Goal: Transaction & Acquisition: Purchase product/service

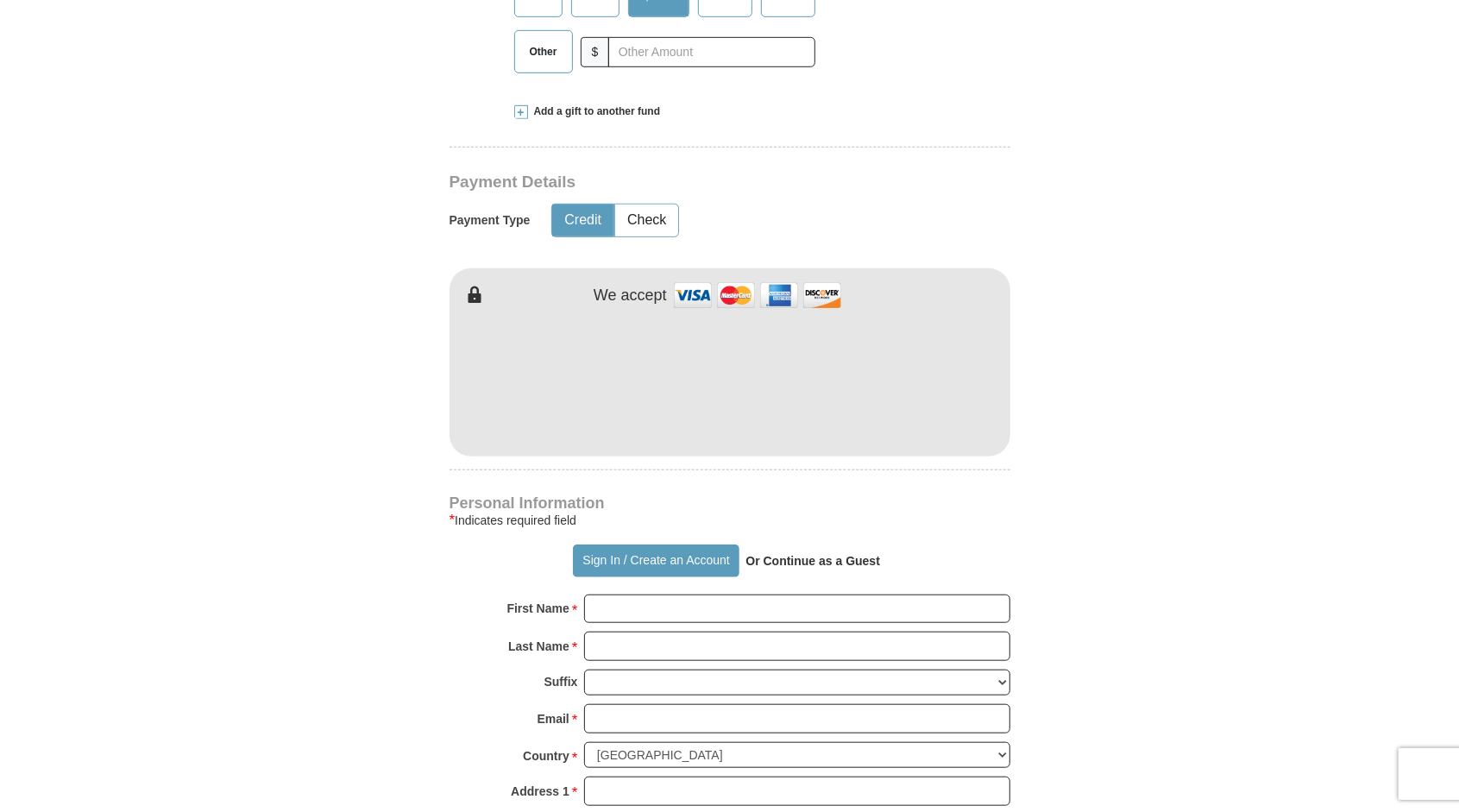
scroll to position [718, 0]
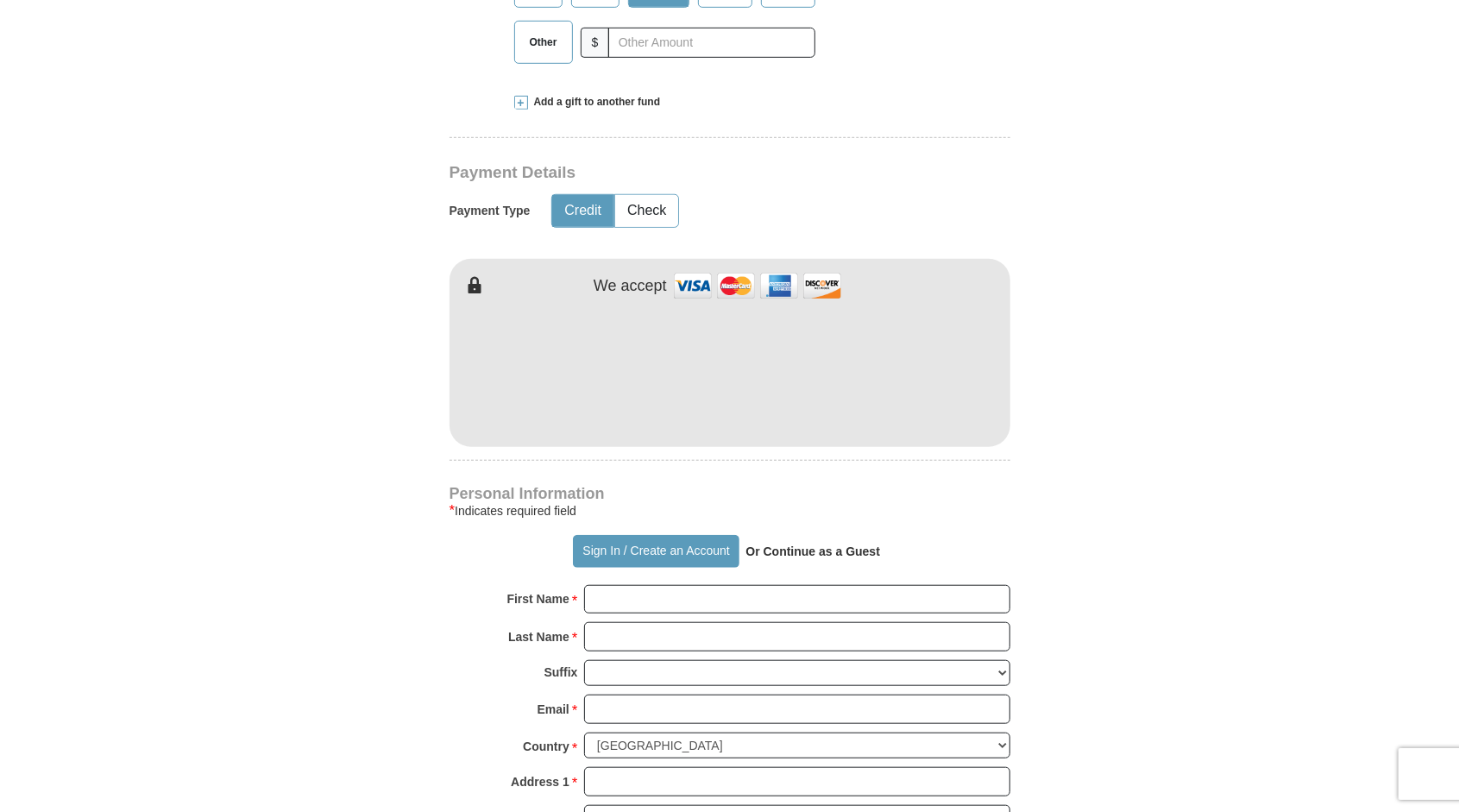
click at [585, 461] on div "[PERSON_NAME] [PERSON_NAME] Ministries Giving Together, we're helping people al…" at bounding box center [730, 590] width 561 height 1752
click at [1198, 437] on form "Already have an account? Sign in for faster giving. Don't have an account? Crea…" at bounding box center [730, 409] width 984 height 2116
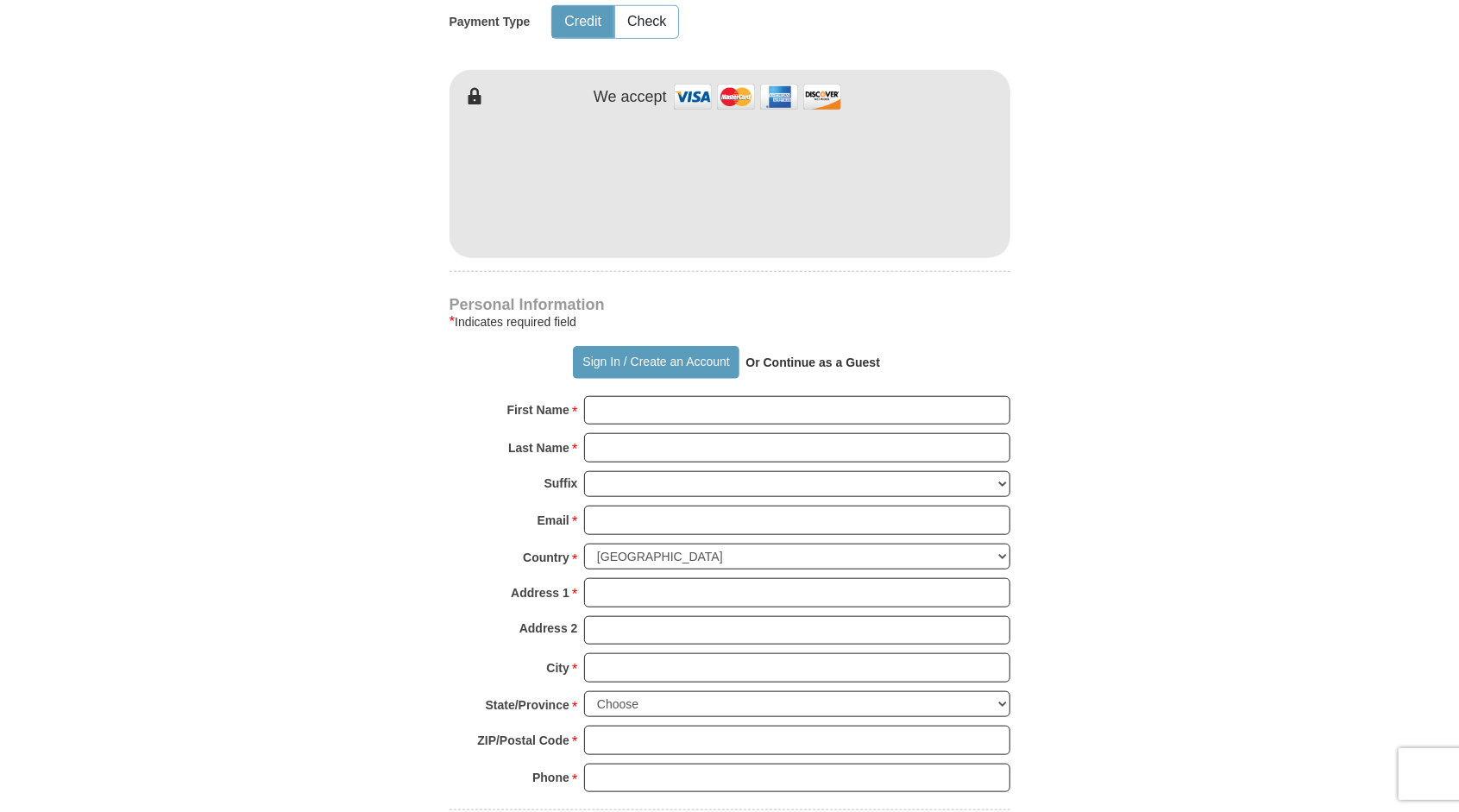
scroll to position [905, 0]
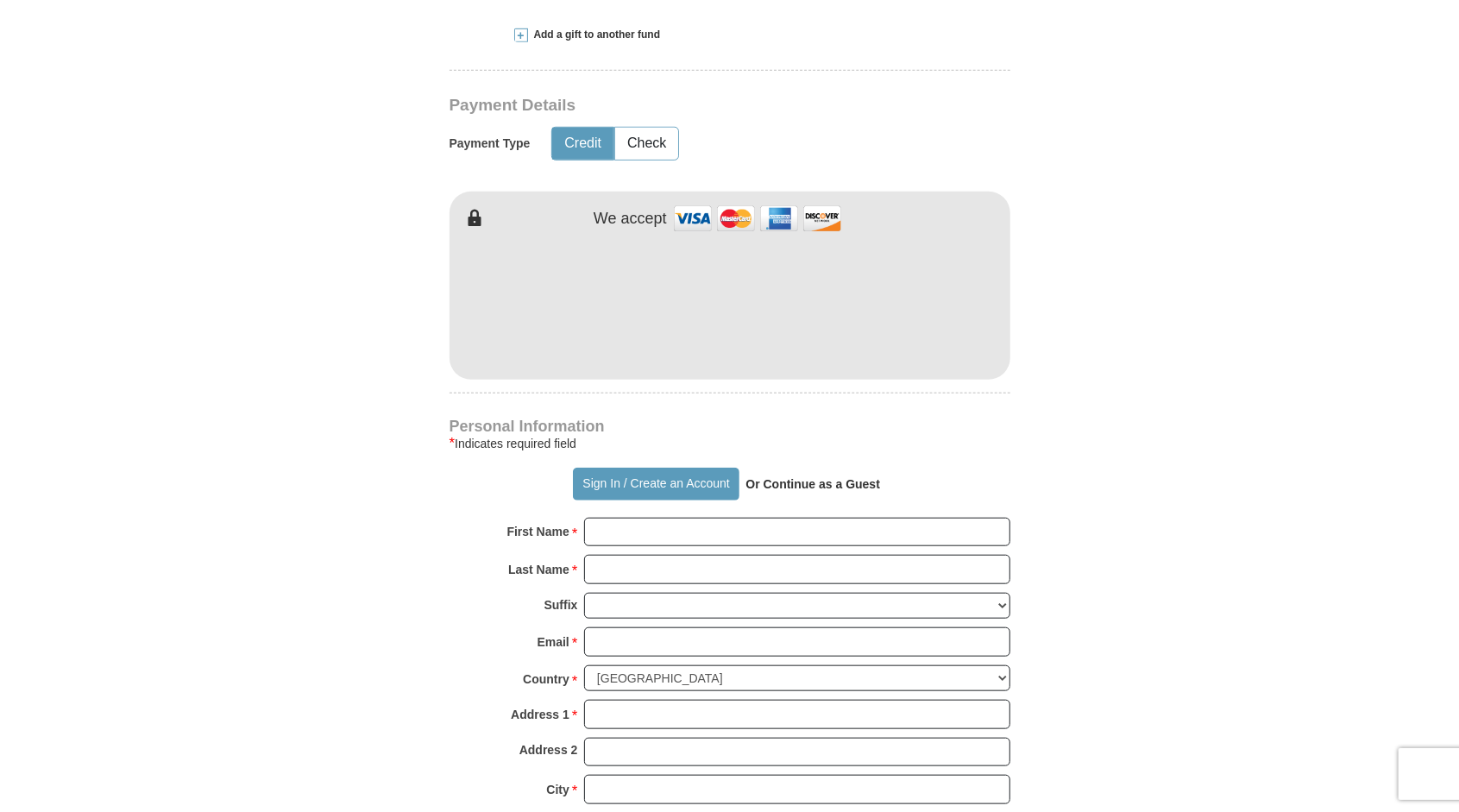
type button "[URL][DOMAIN_NAME]"
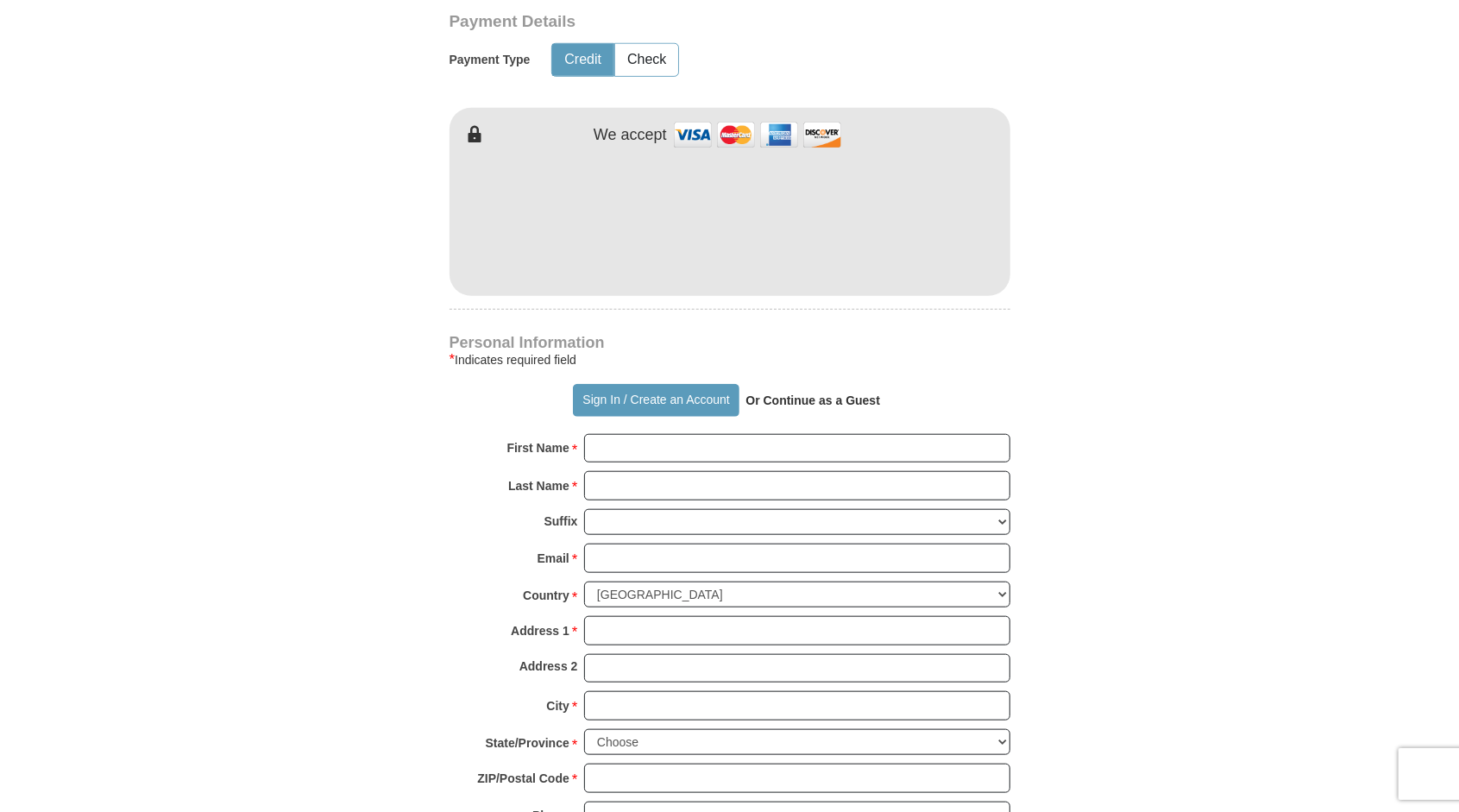
scroll to position [874, 0]
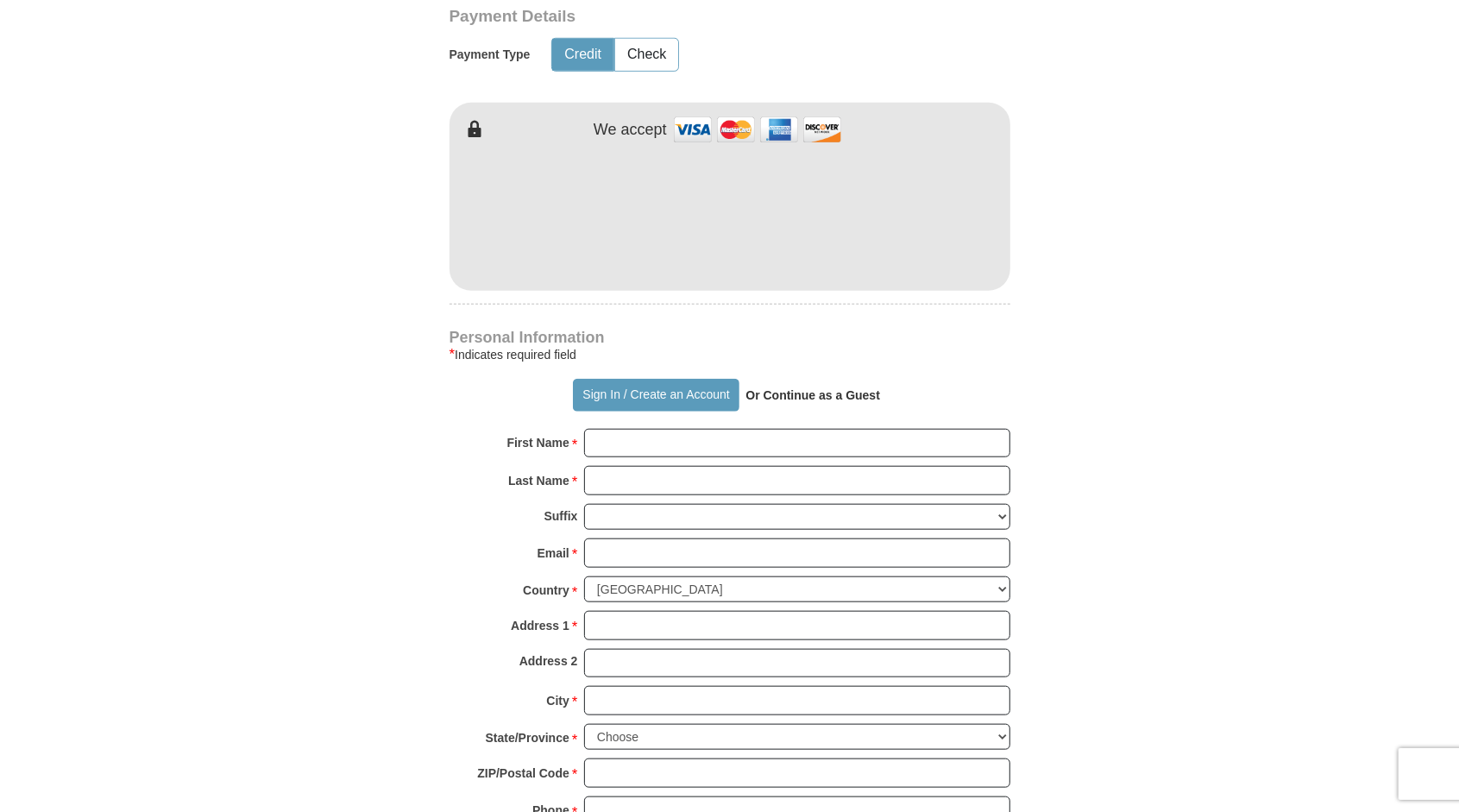
click at [789, 394] on strong "Or Continue as a Guest" at bounding box center [812, 395] width 135 height 14
click at [823, 395] on strong "Or Continue as a Guest" at bounding box center [812, 395] width 135 height 14
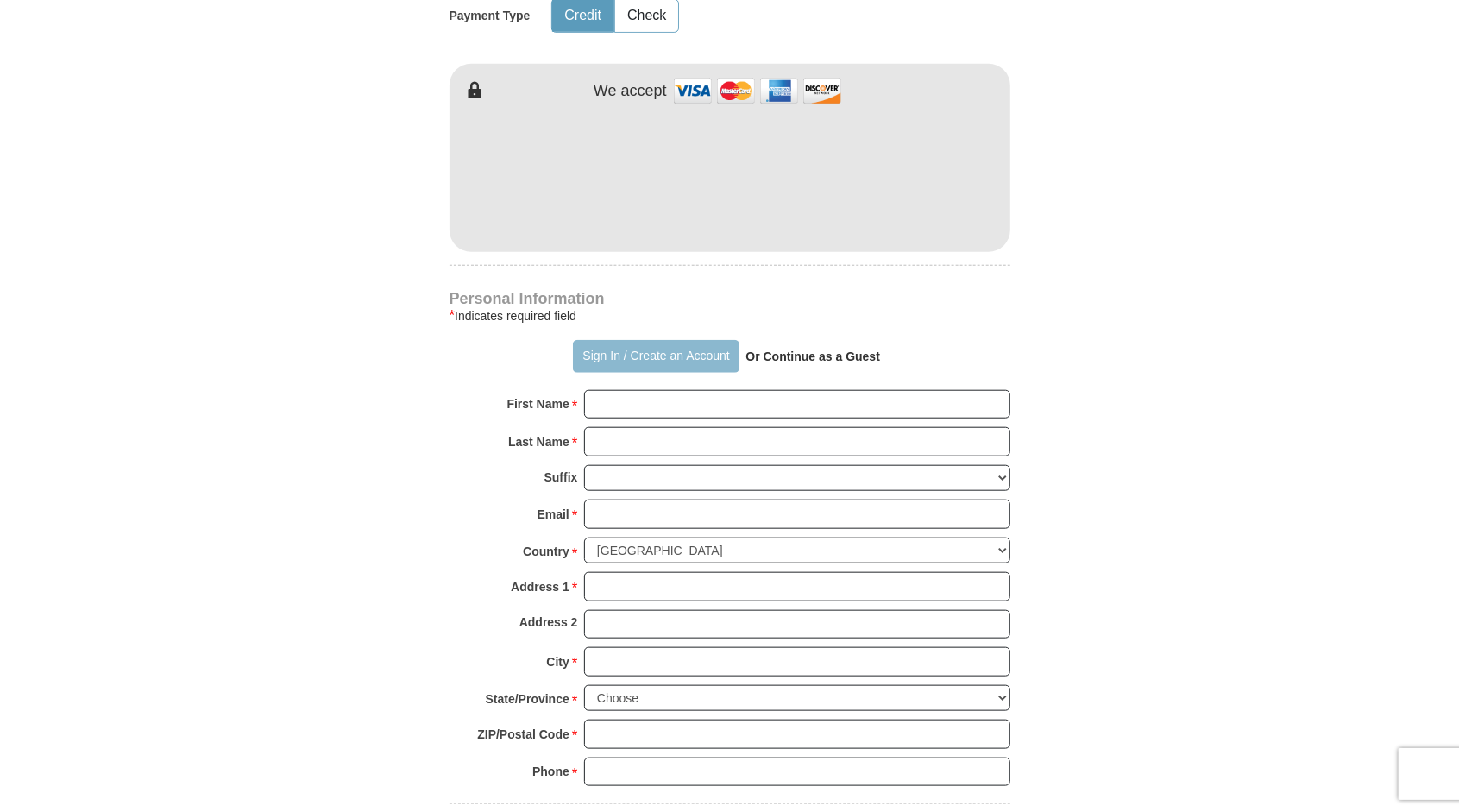
scroll to position [947, 0]
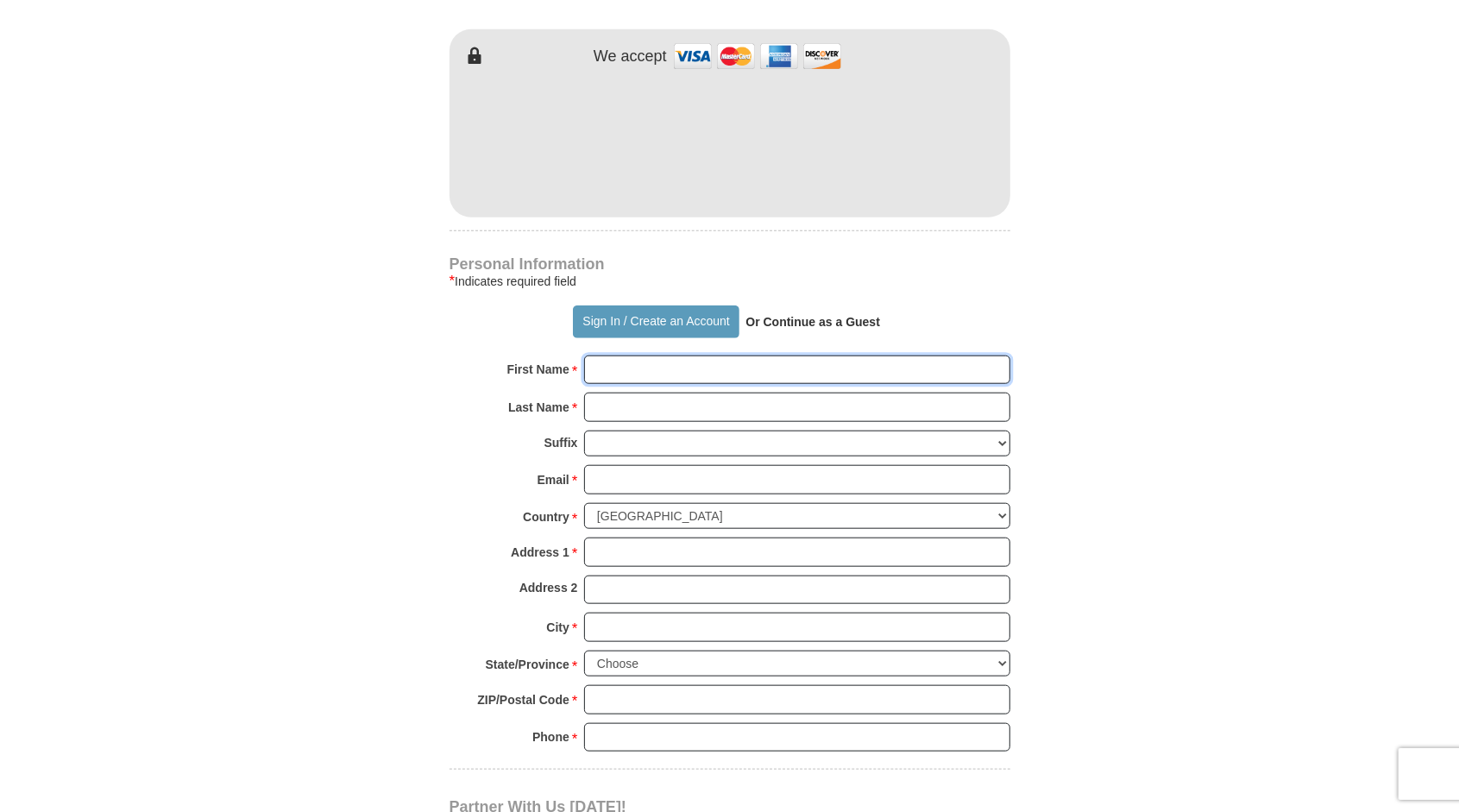
click at [632, 369] on input "First Name *" at bounding box center [797, 370] width 426 height 29
type input "Halli"
type input "[PERSON_NAME]"
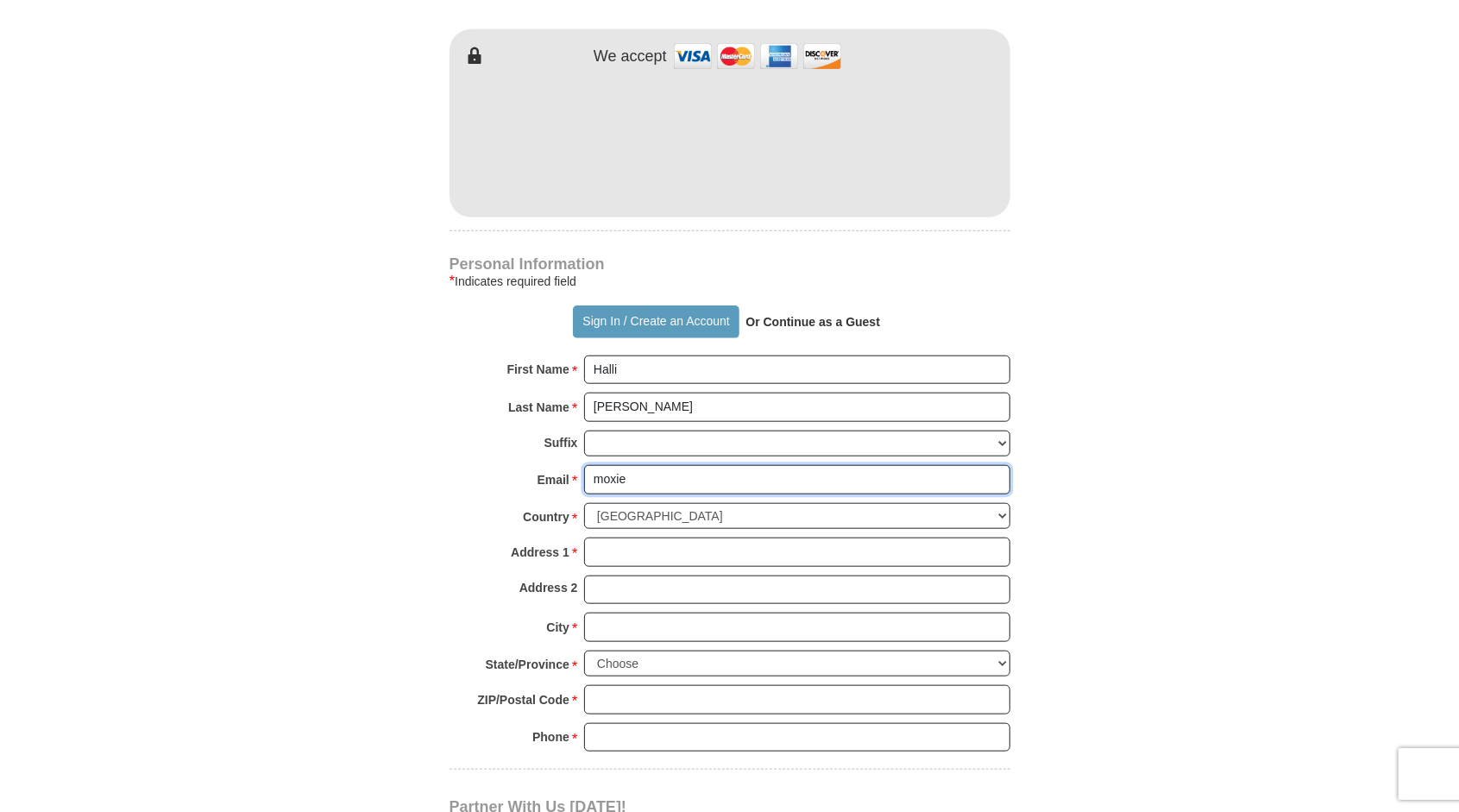
type input "[EMAIL_ADDRESS][DOMAIN_NAME]"
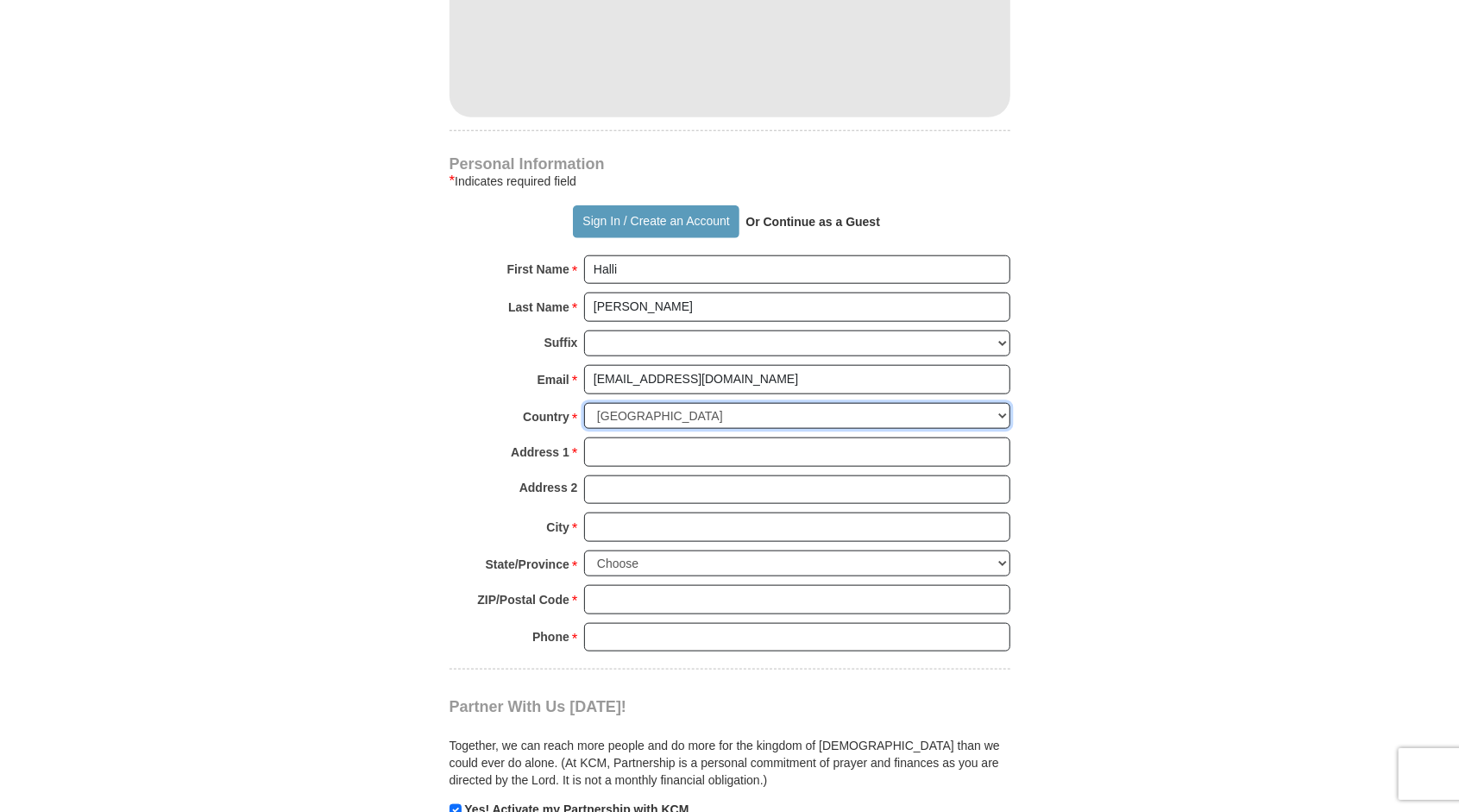
scroll to position [1067, 0]
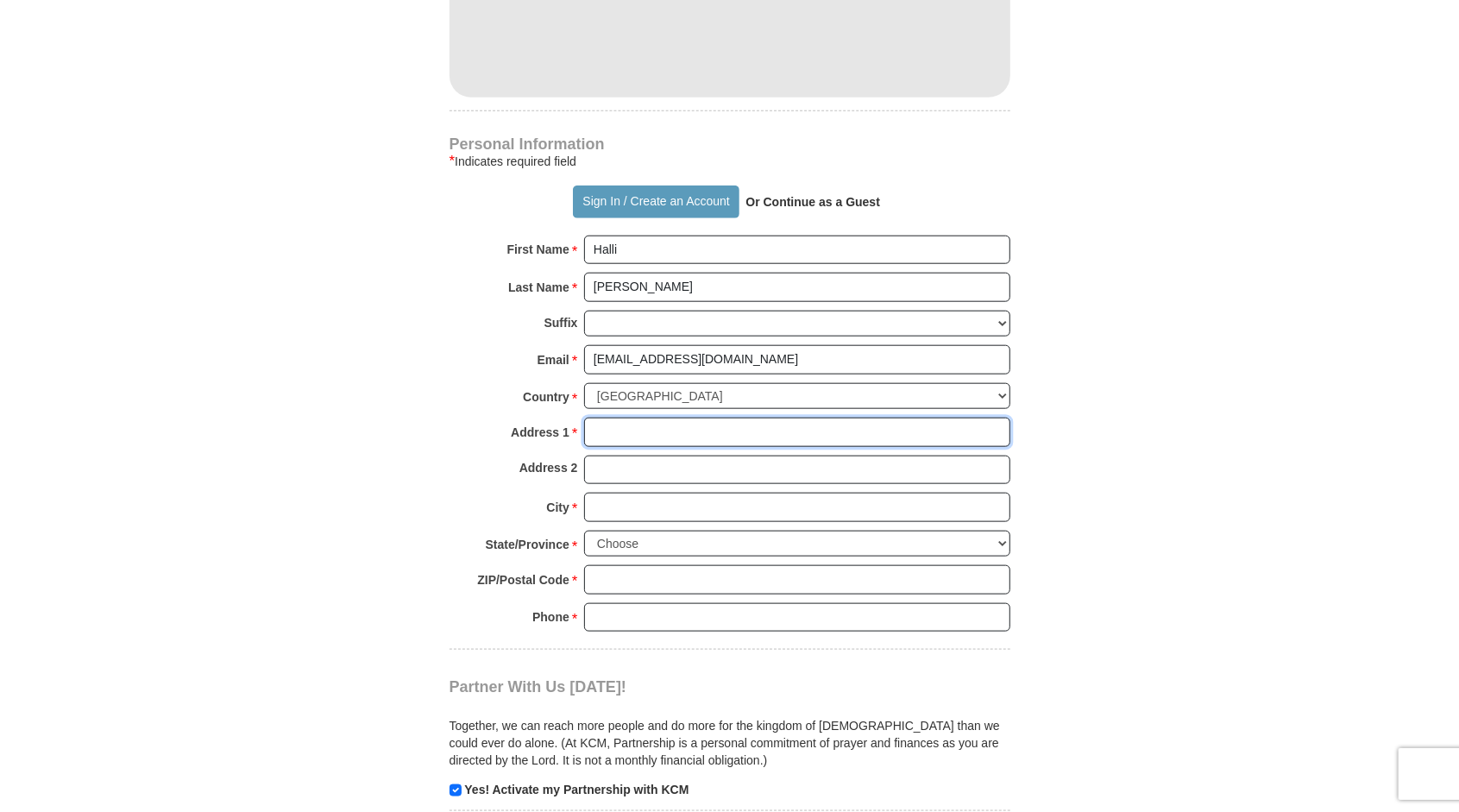
click at [627, 431] on input "Address 1 *" at bounding box center [797, 432] width 426 height 29
type input "[STREET_ADDRESS]"
type input "Meridian"
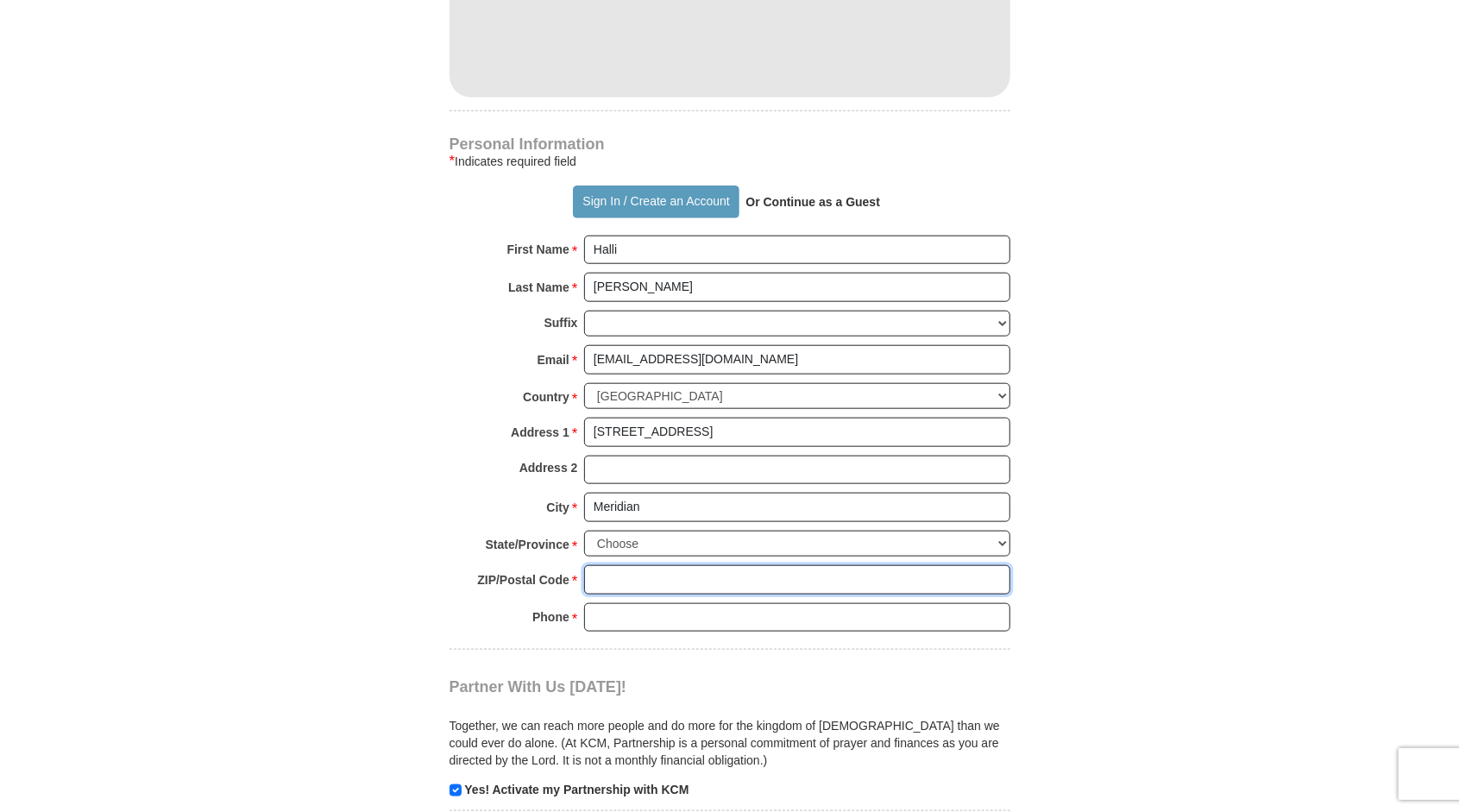
type input "83646"
type input "2086957930"
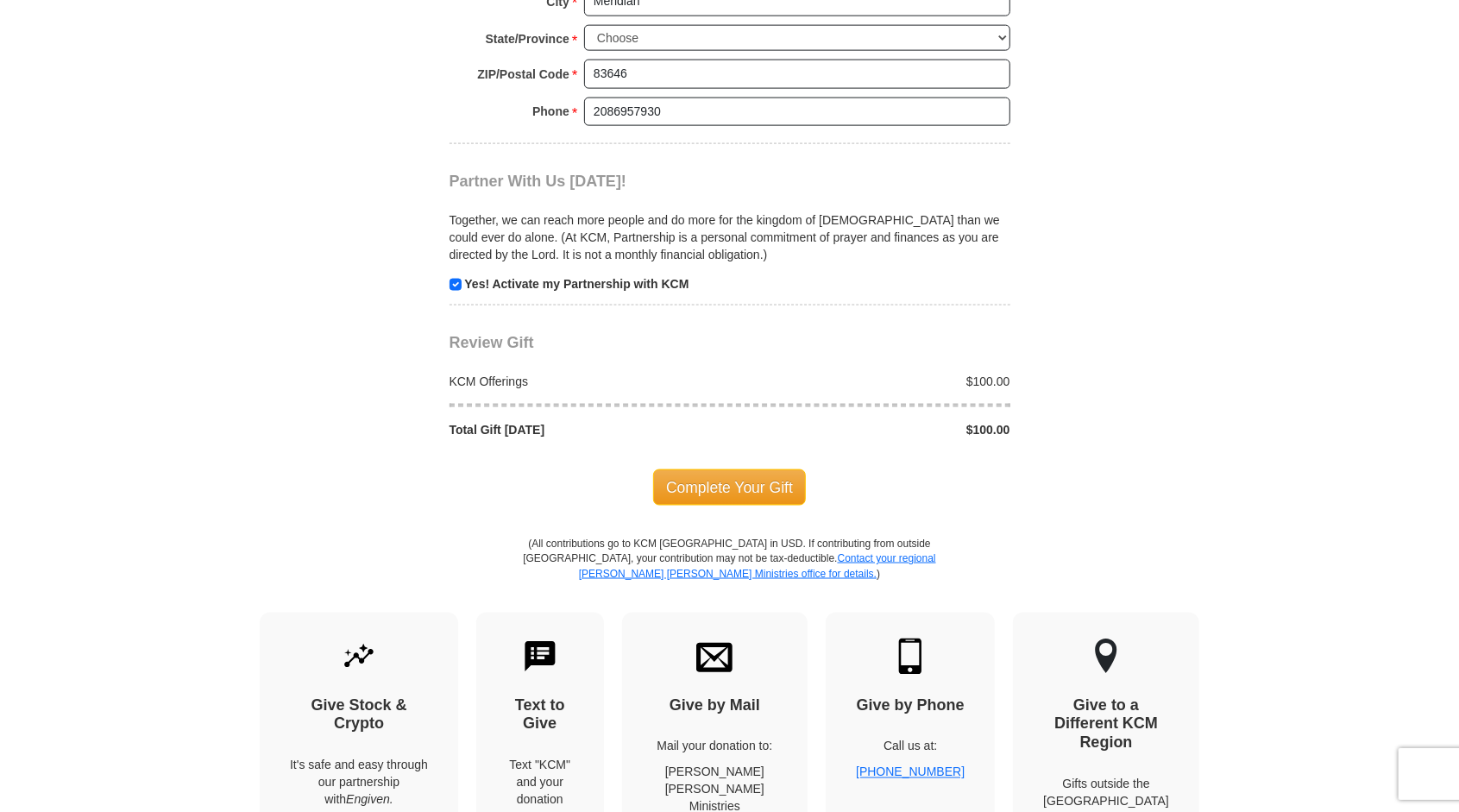
scroll to position [1550, 0]
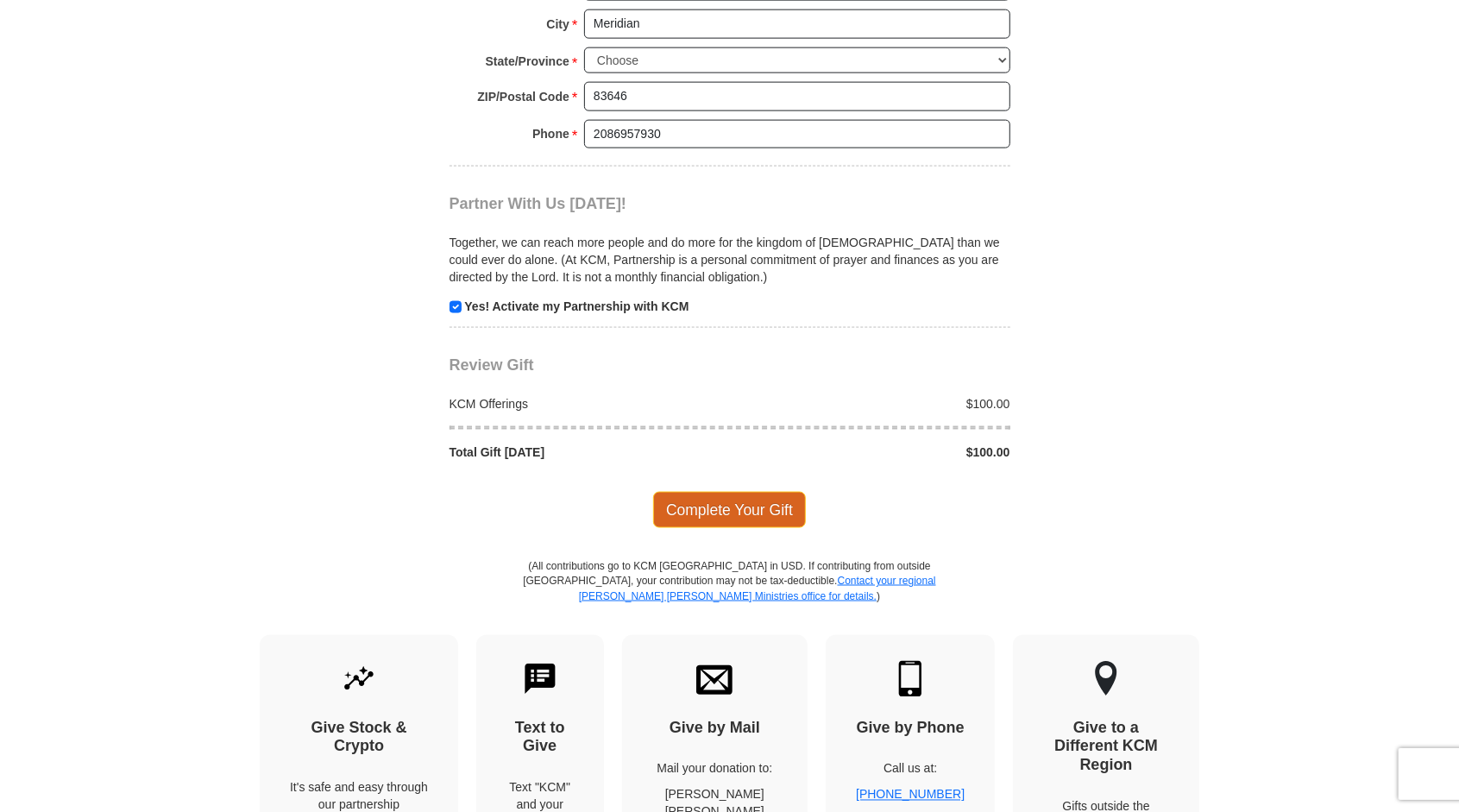
click at [764, 499] on span "Complete Your Gift" at bounding box center [729, 509] width 152 height 36
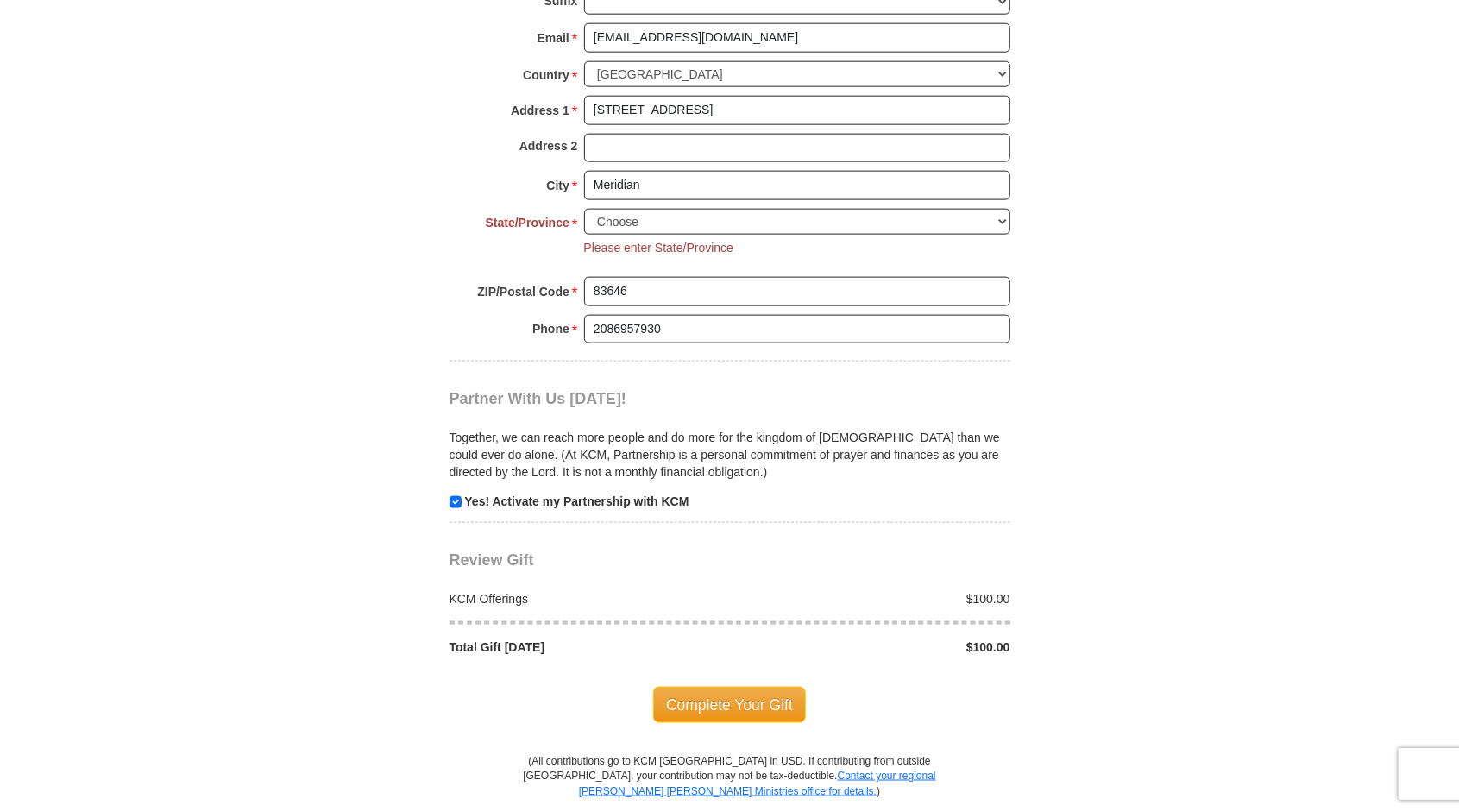
scroll to position [1386, 0]
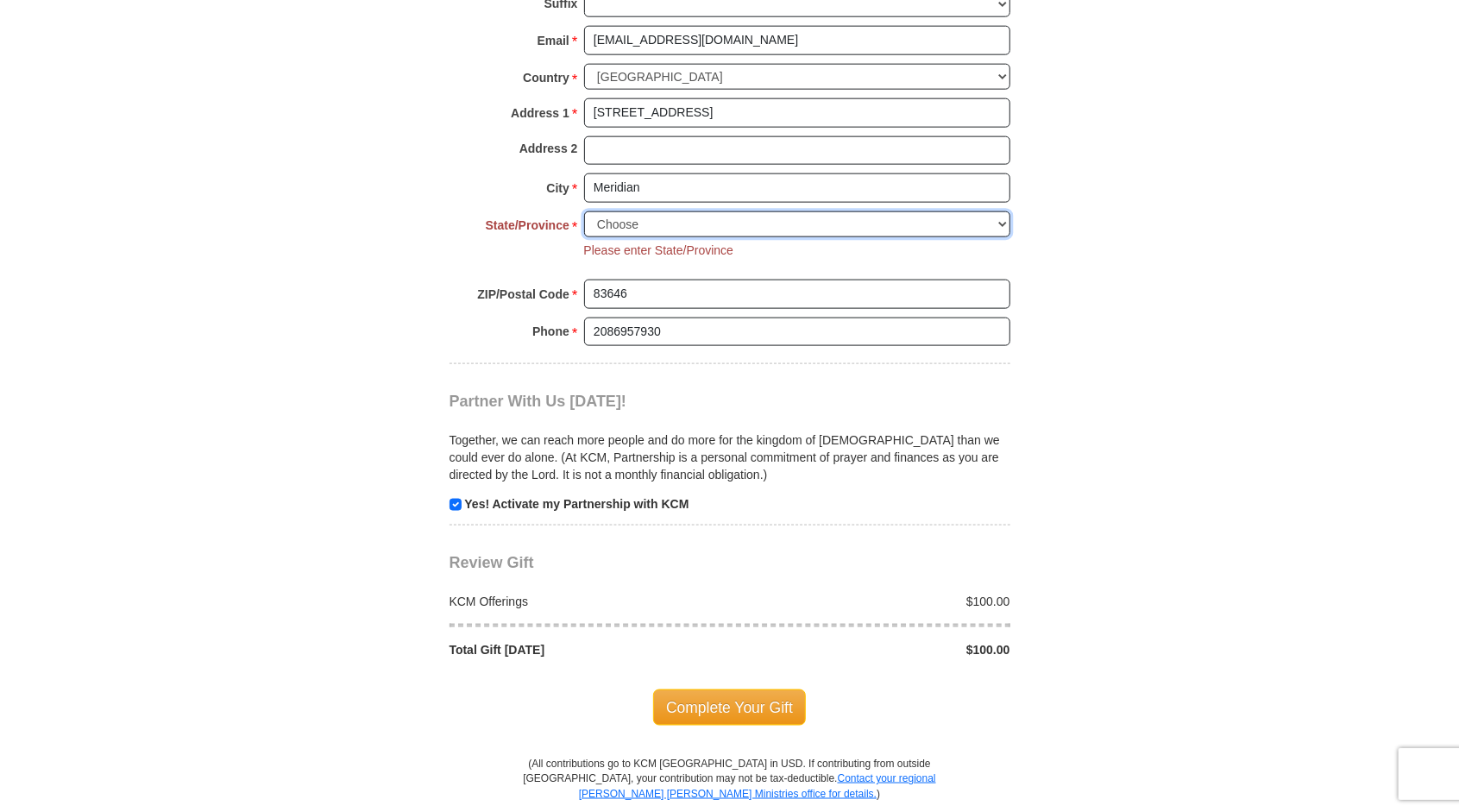
click at [676, 219] on select "Choose [US_STATE] [US_STATE] [US_STATE] [US_STATE] [US_STATE] Armed Forces Amer…" at bounding box center [797, 225] width 426 height 26
select select "ID"
click at [584, 211] on select "Choose [US_STATE] [US_STATE] [US_STATE] [US_STATE] [US_STATE] Armed Forces Amer…" at bounding box center [797, 225] width 426 height 26
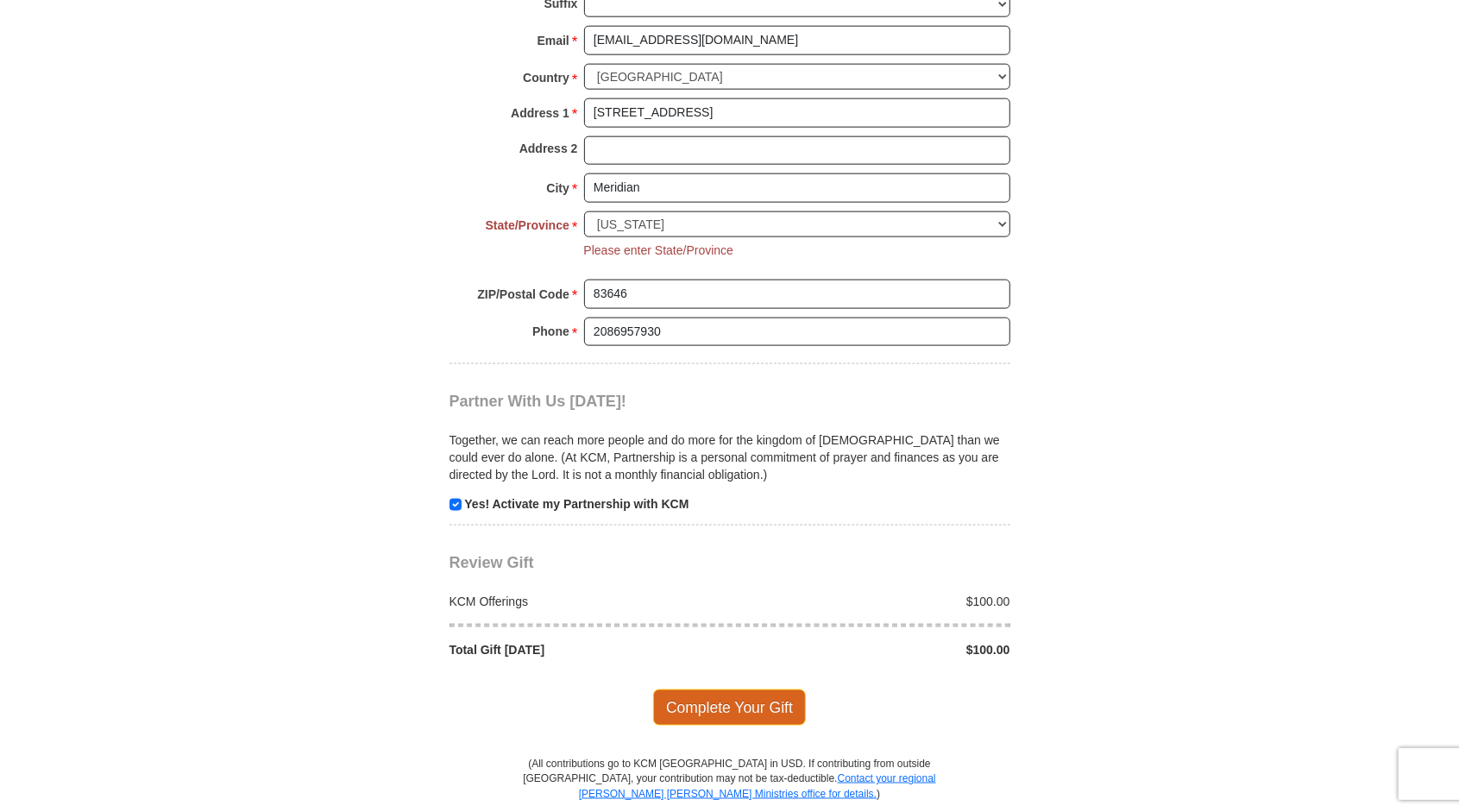
click at [725, 690] on span "Complete Your Gift" at bounding box center [729, 707] width 152 height 36
